Goal: Information Seeking & Learning: Learn about a topic

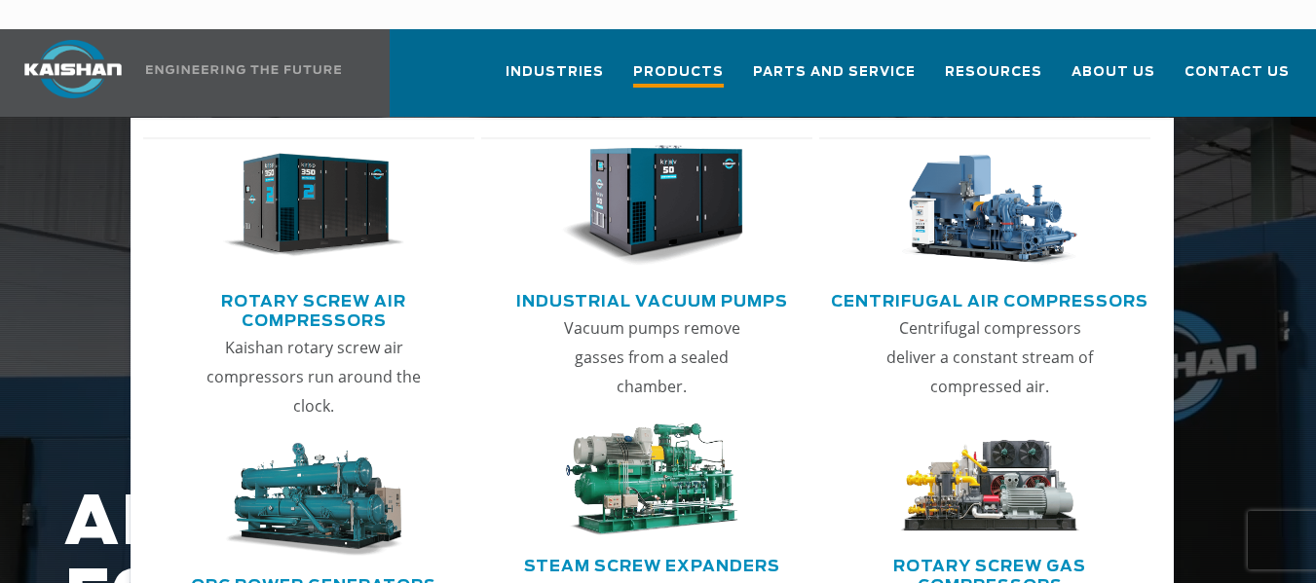
click at [688, 61] on span "Products" at bounding box center [678, 74] width 91 height 26
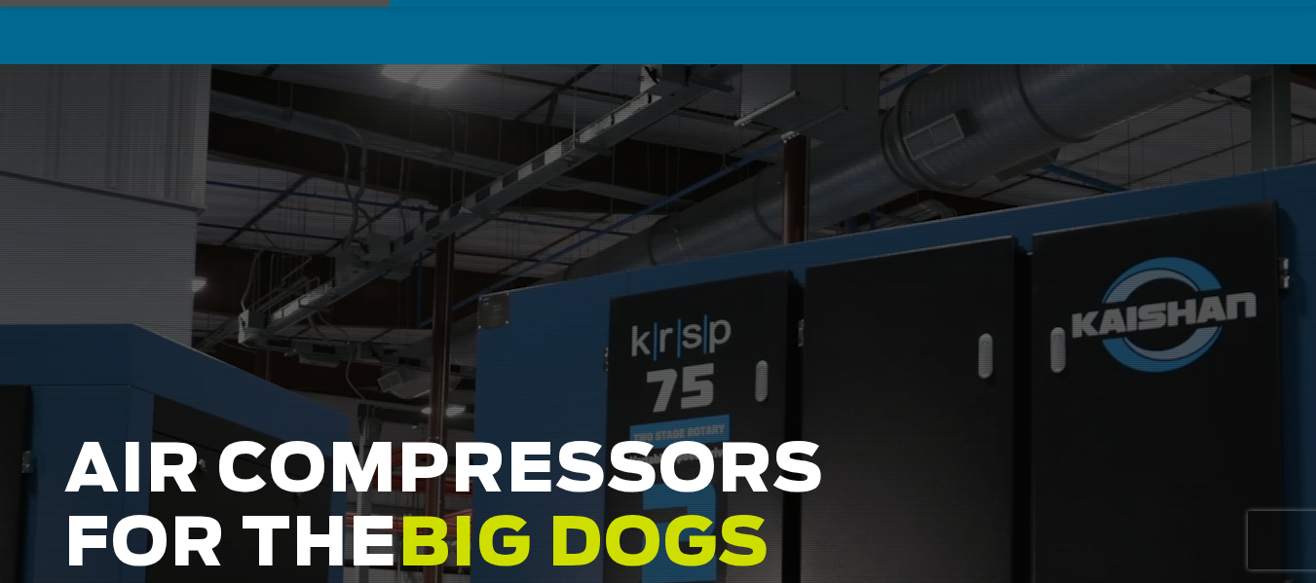
scroll to position [97, 0]
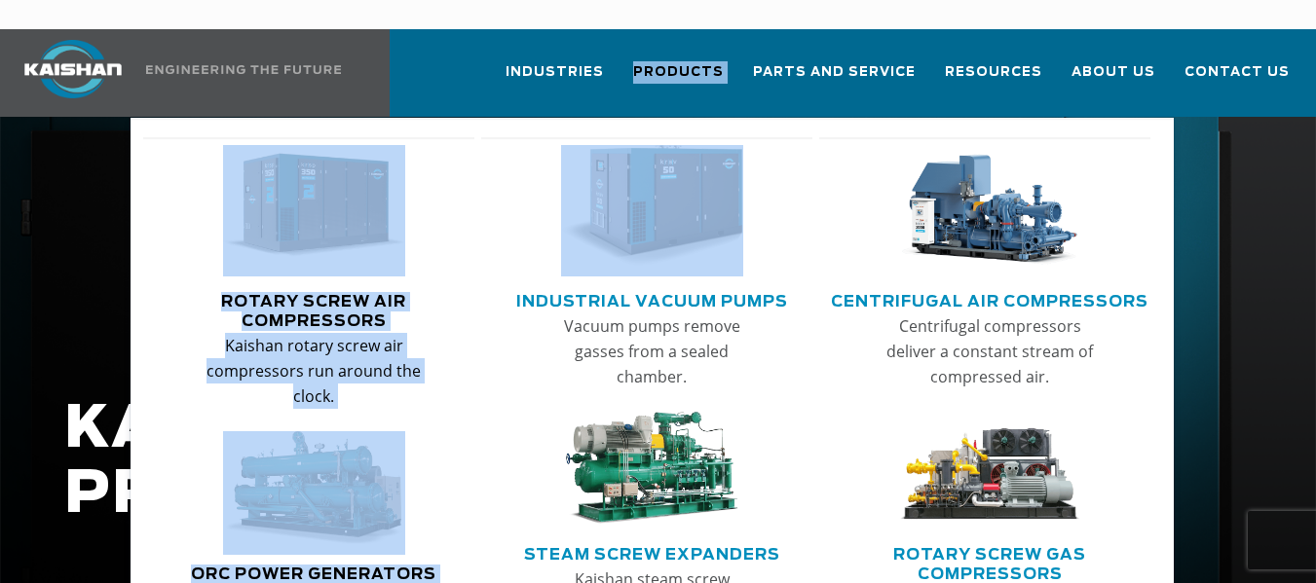
drag, startPoint x: 459, startPoint y: 203, endPoint x: 444, endPoint y: 207, distance: 15.1
click at [619, 113] on li "Products Rotary Screw Air Compressors Kaishan rotary screw air compressors run …" at bounding box center [679, 71] width 120 height 84
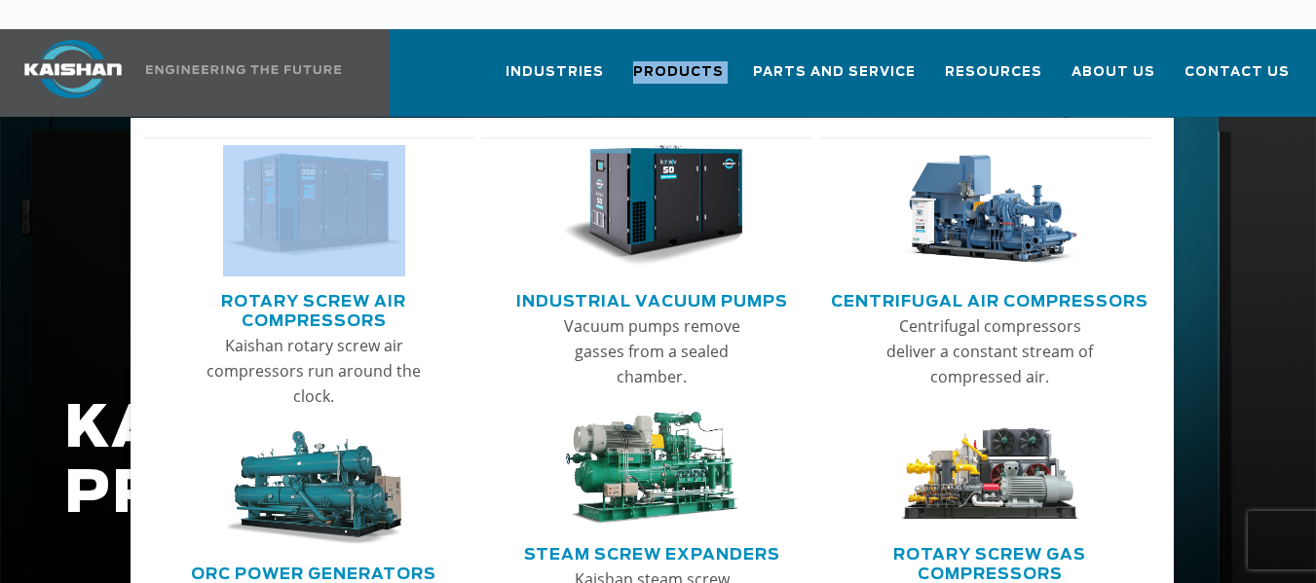
click at [381, 219] on img "Main menu" at bounding box center [313, 206] width 181 height 122
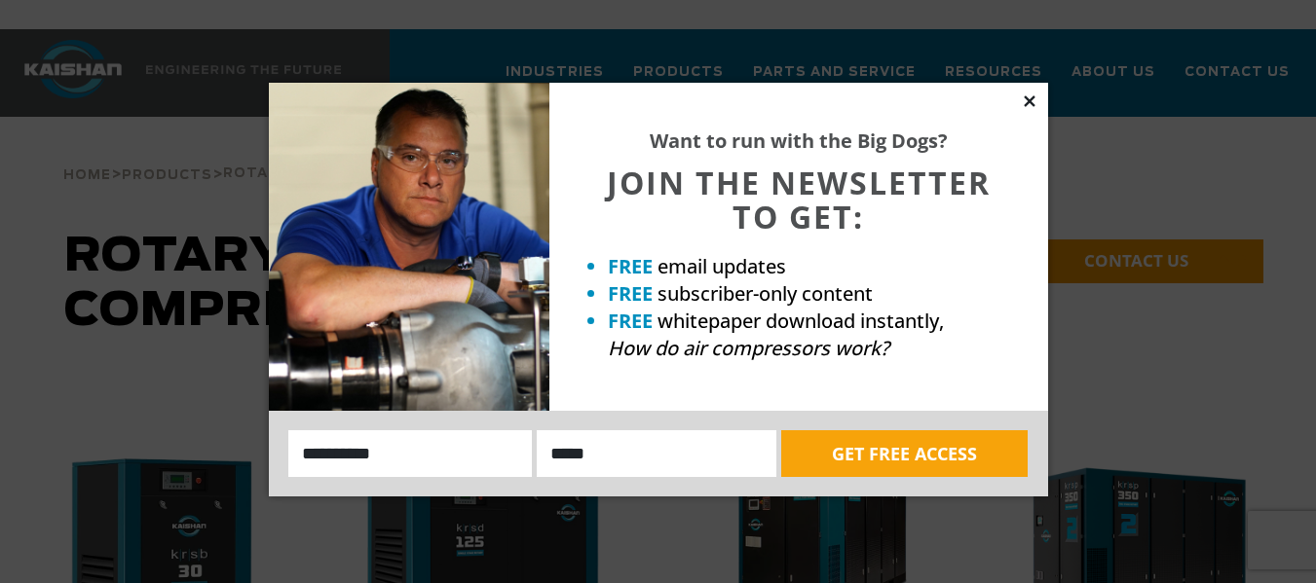
click at [1030, 103] on icon at bounding box center [1029, 100] width 11 height 11
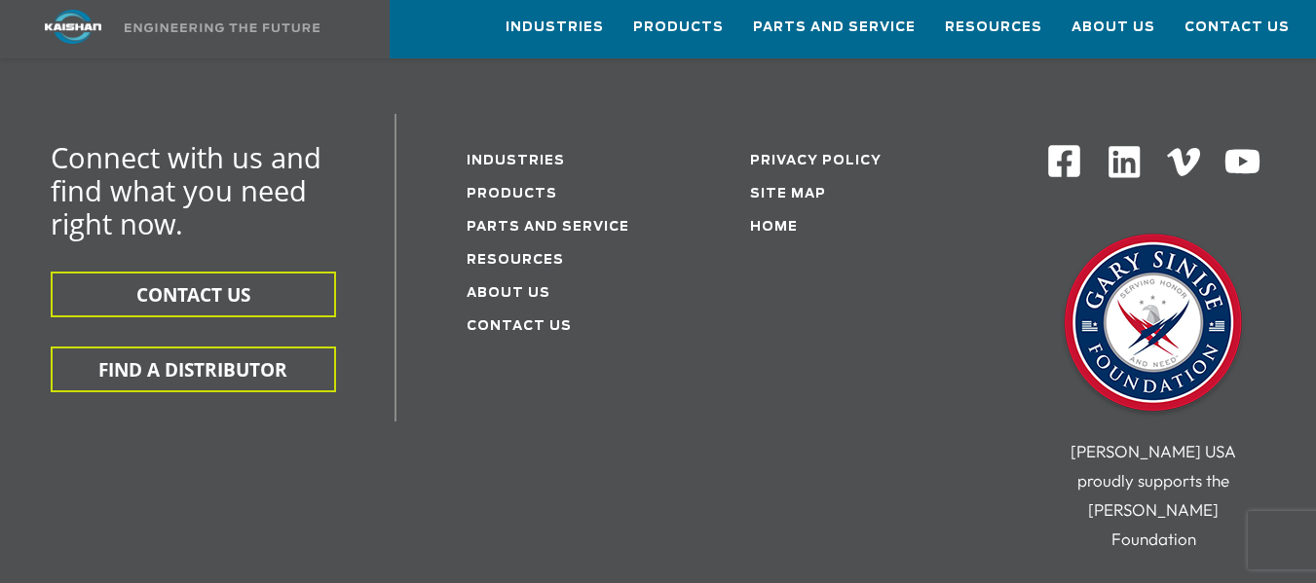
scroll to position [3507, 0]
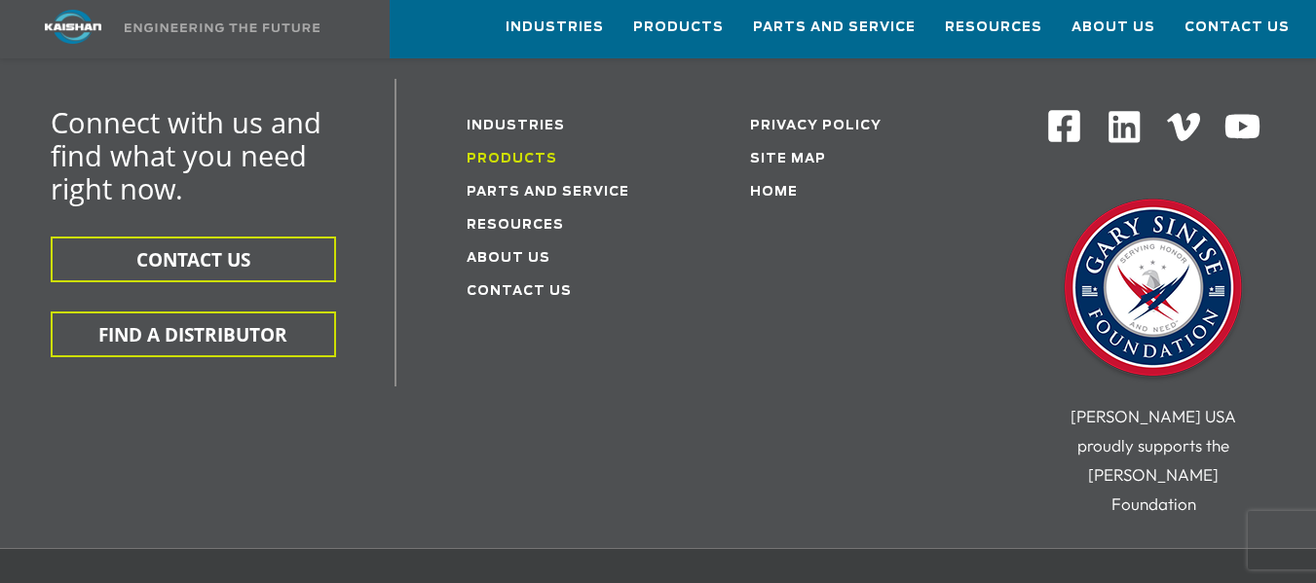
click at [534, 153] on link "Products" at bounding box center [512, 159] width 91 height 13
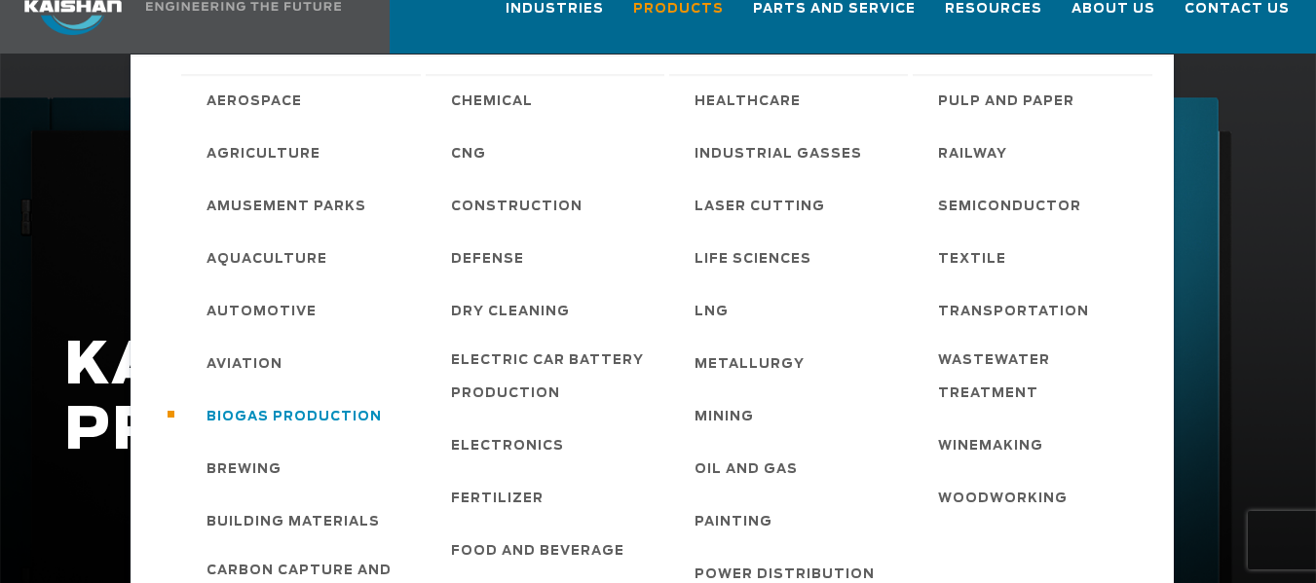
scroll to position [97, 0]
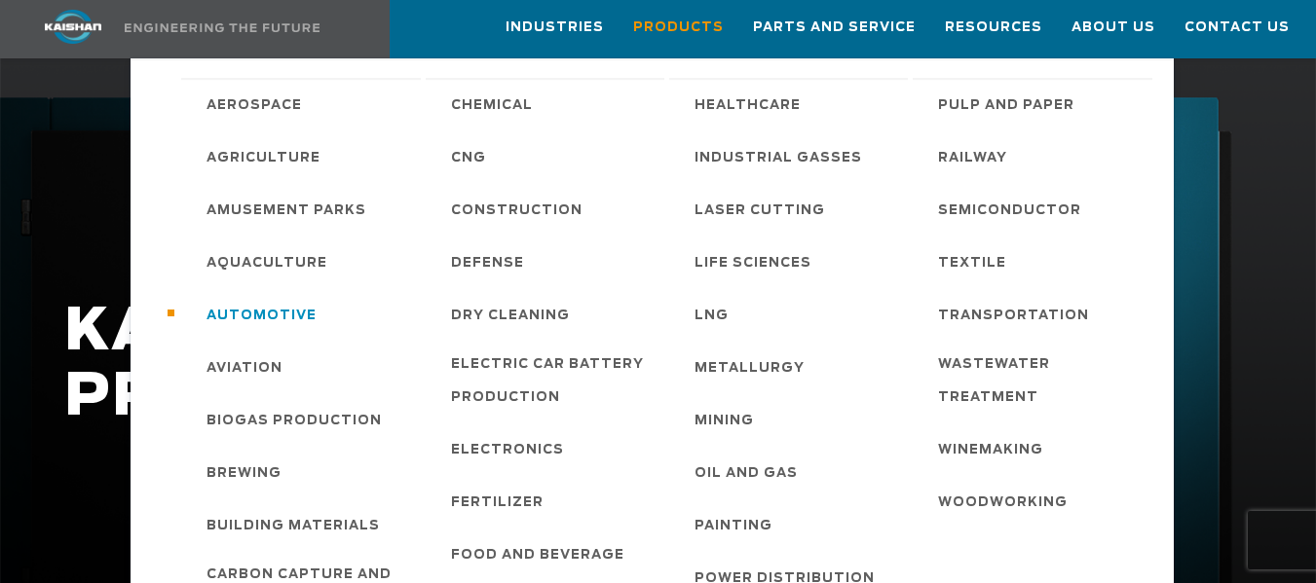
click at [281, 311] on span "Automotive" at bounding box center [262, 316] width 110 height 33
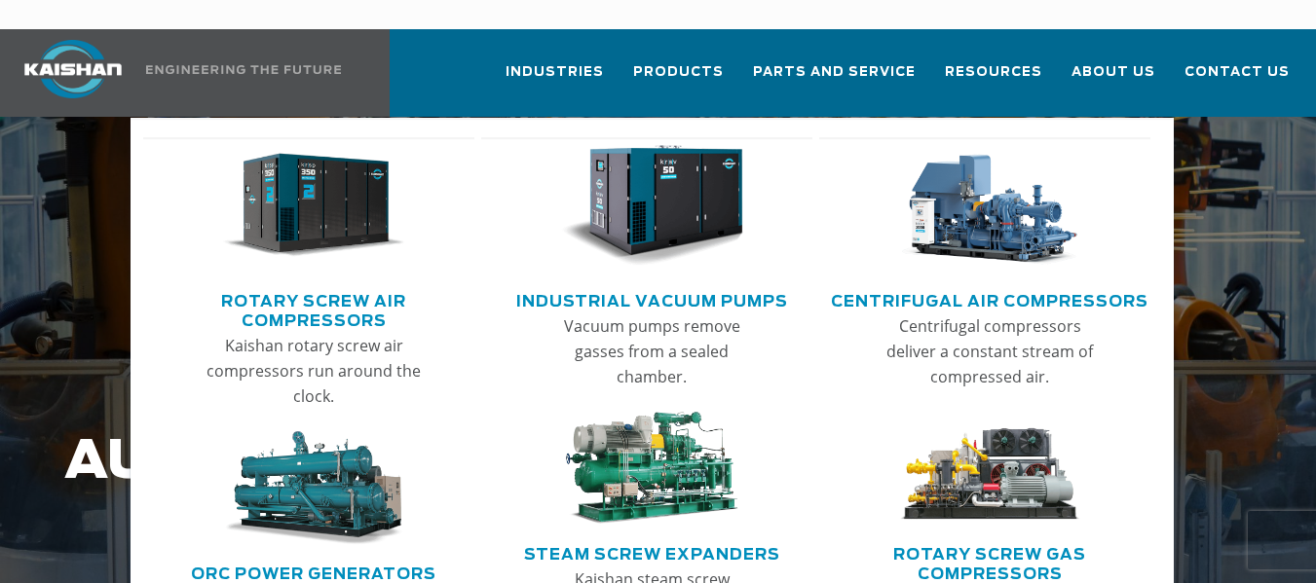
click at [379, 284] on link "Rotary Screw Air Compressors" at bounding box center [313, 308] width 321 height 49
